Goal: Navigation & Orientation: Find specific page/section

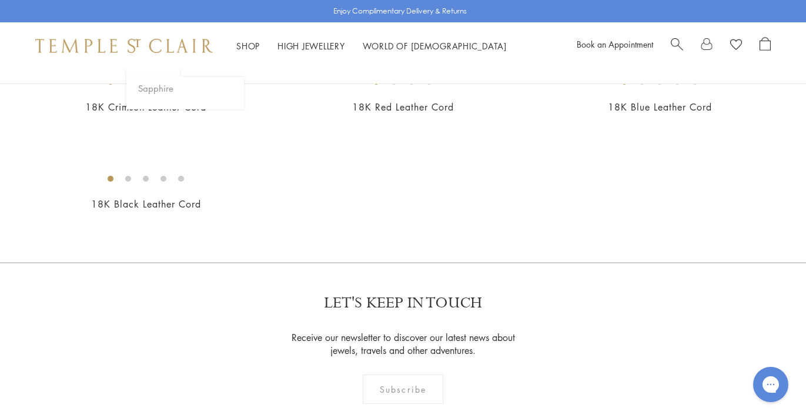
scroll to position [732, 0]
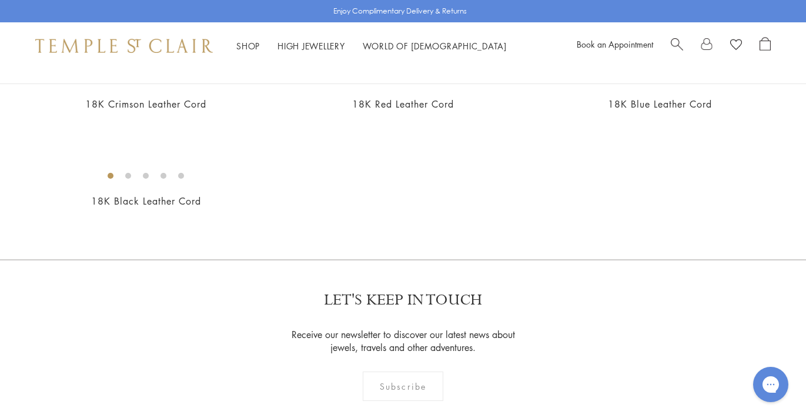
click at [0, 0] on img at bounding box center [0, 0] width 0 height 0
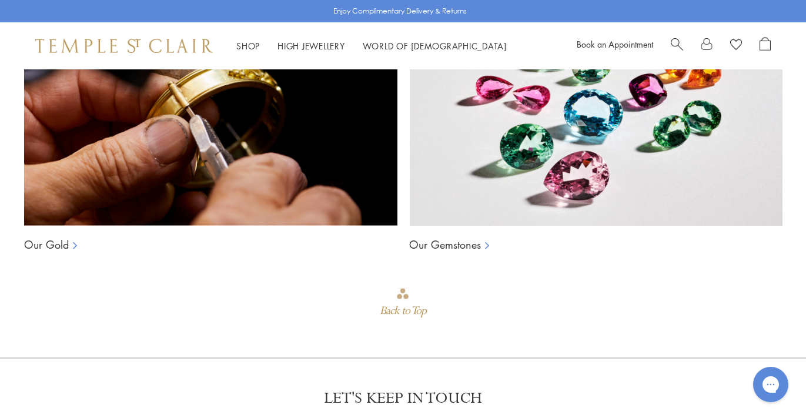
scroll to position [843, 0]
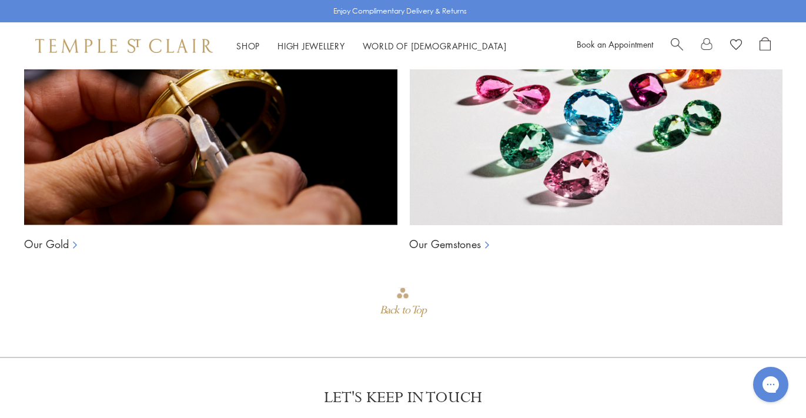
click at [62, 243] on link "Our Gold" at bounding box center [46, 244] width 45 height 14
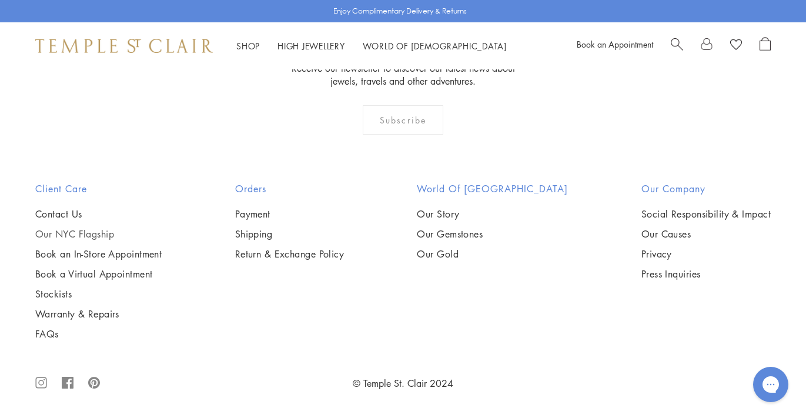
scroll to position [1548, 0]
click at [52, 295] on link "Stockists" at bounding box center [98, 293] width 126 height 13
